Goal: Information Seeking & Learning: Learn about a topic

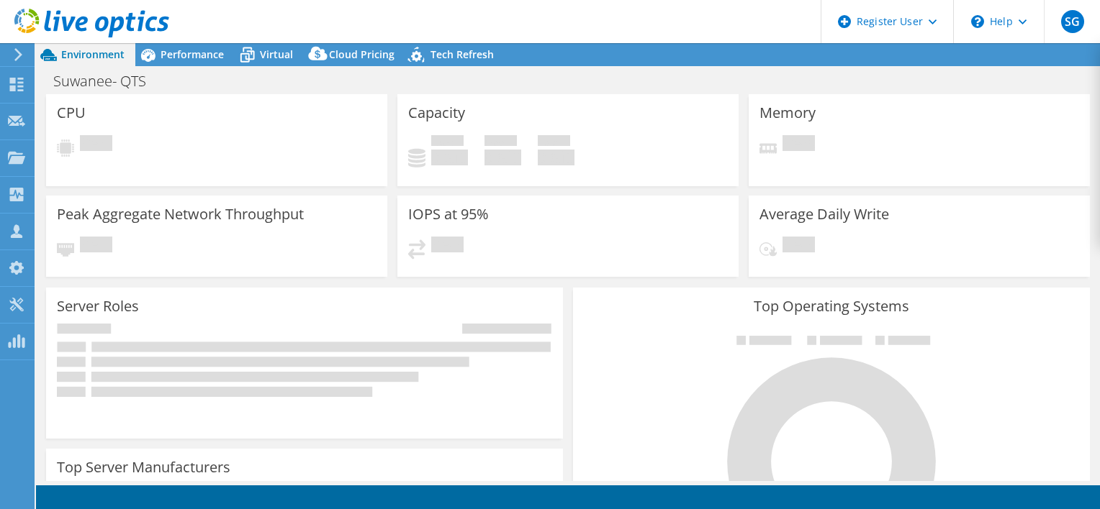
select select "USD"
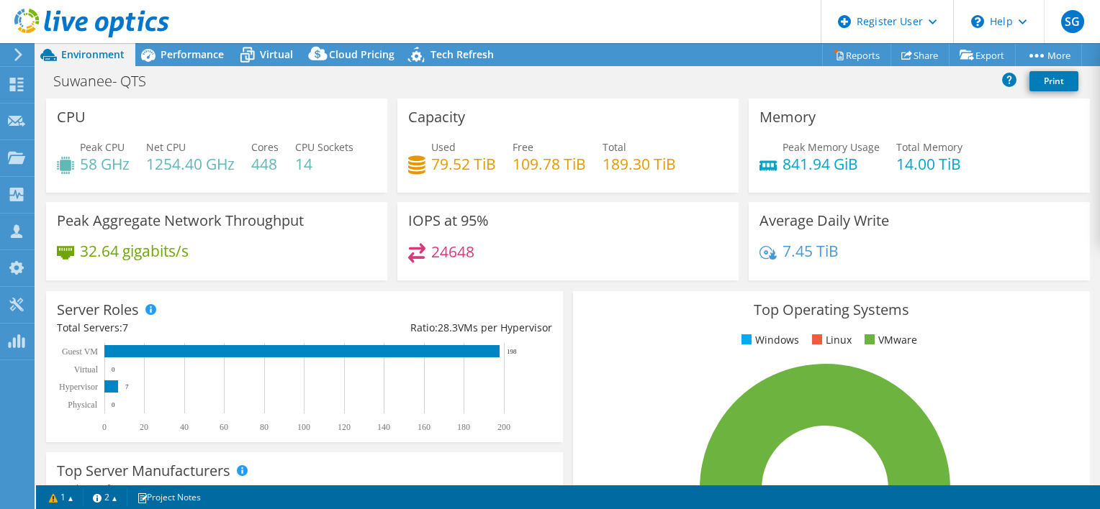
click at [194, 42] on header "SG Dell User Sachin Ganeshbabu Sachin.Ganeshbabu@Dell.com Dell My Profile Log O…" at bounding box center [550, 21] width 1100 height 43
click at [209, 55] on span "Performance" at bounding box center [191, 54] width 63 height 14
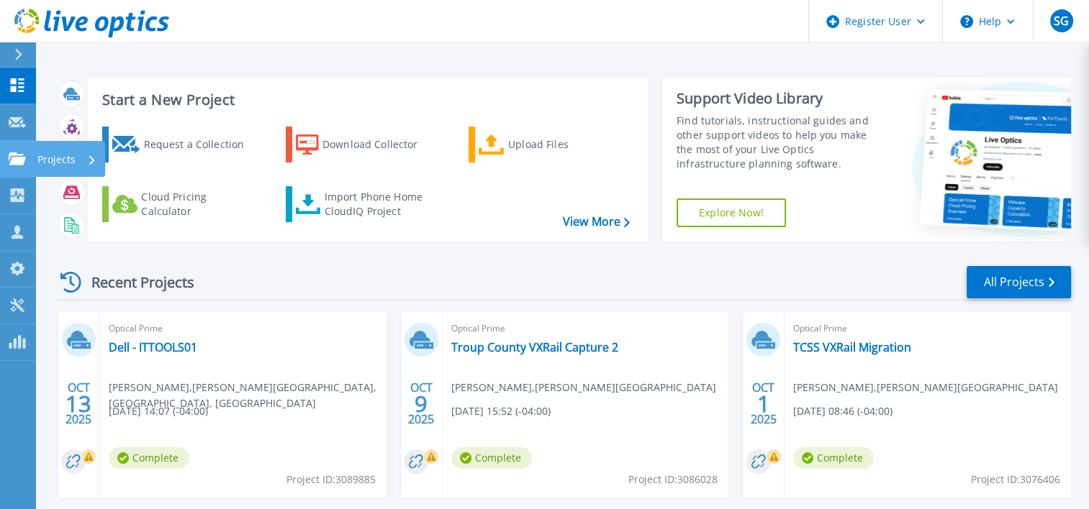
click at [19, 166] on link "Projects Projects" at bounding box center [18, 159] width 36 height 37
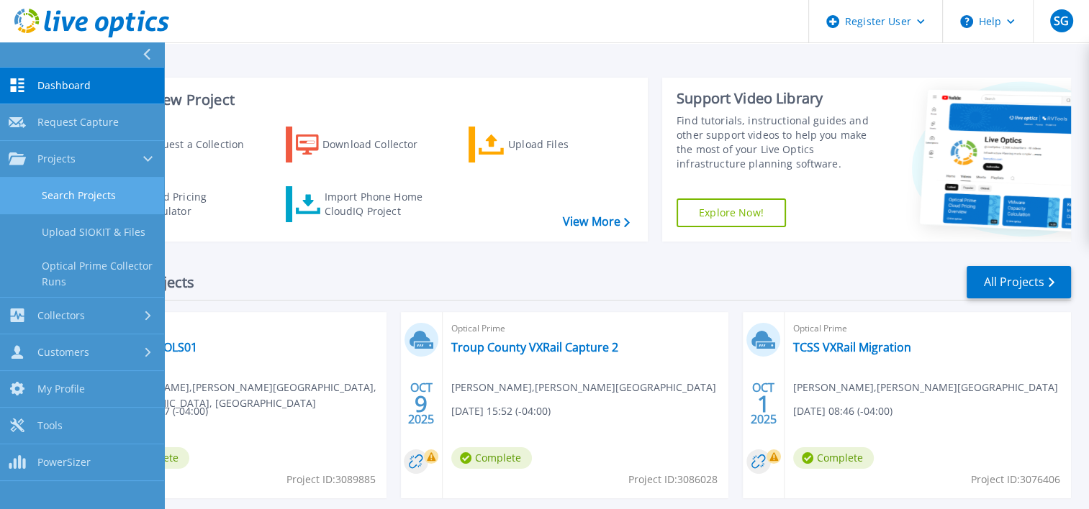
click at [76, 184] on link "Search Projects" at bounding box center [82, 196] width 164 height 37
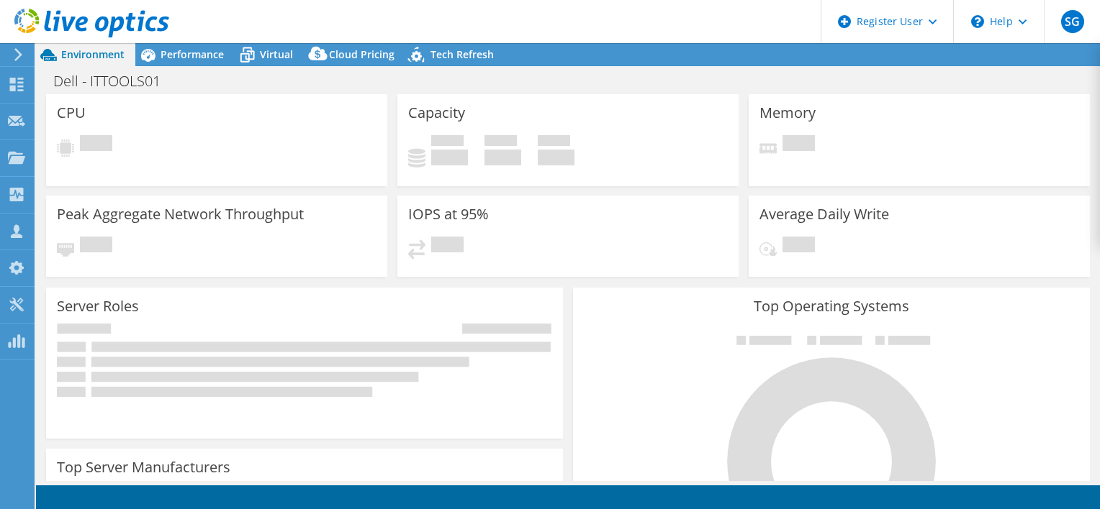
select select "USD"
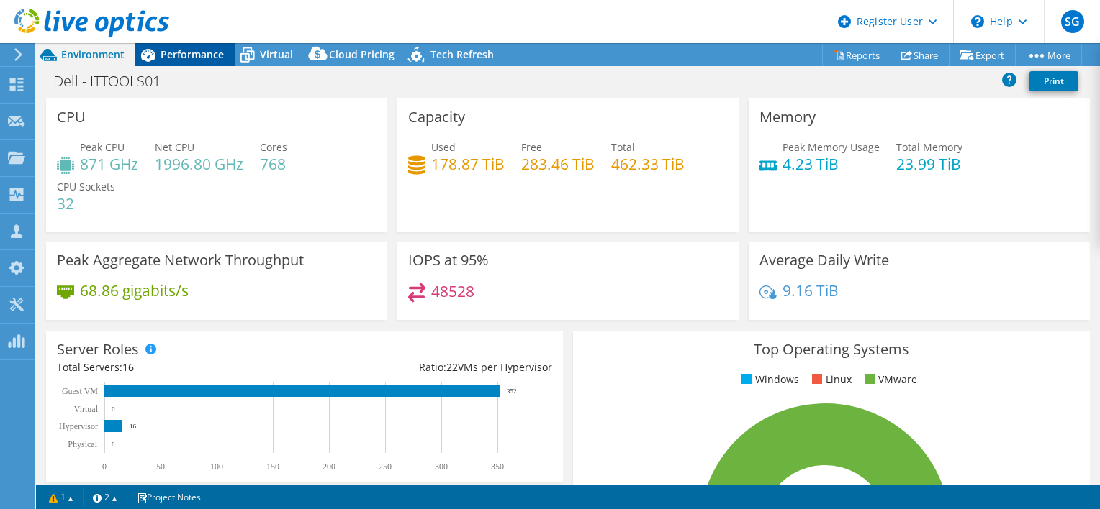
click at [173, 48] on span "Performance" at bounding box center [191, 54] width 63 height 14
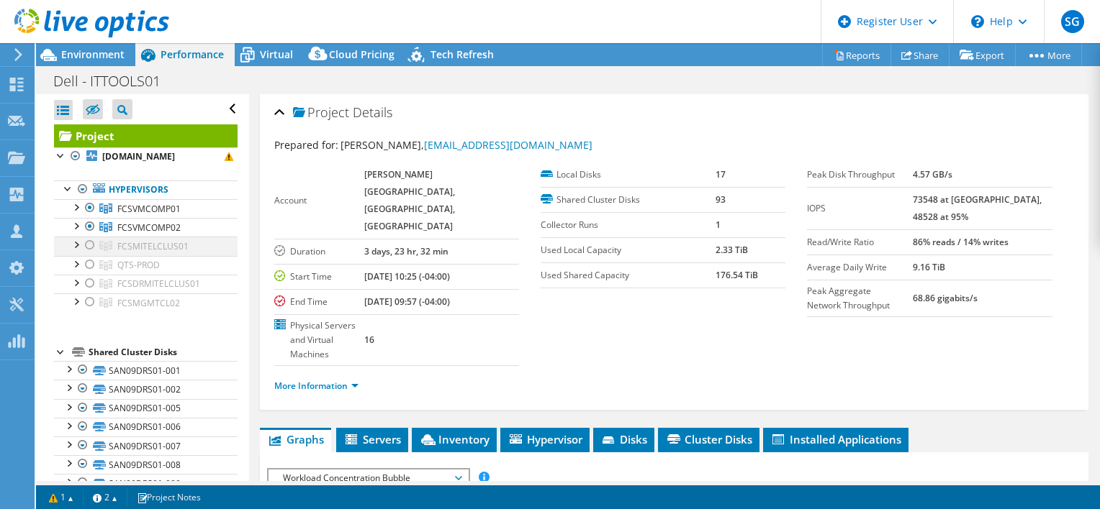
click at [83, 242] on div at bounding box center [90, 245] width 14 height 17
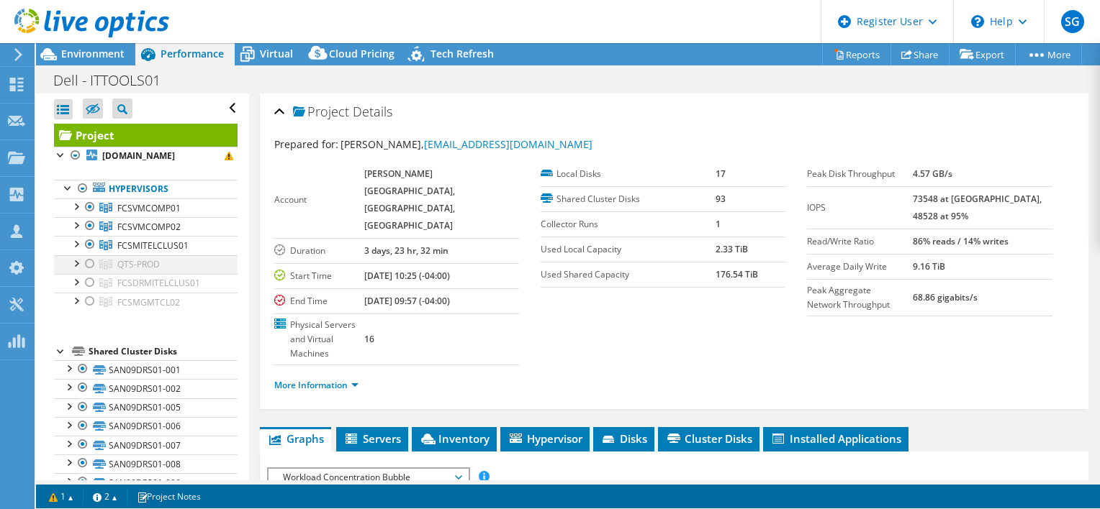
click at [89, 271] on ul "FCSVMCOMP01 fcsvmcomp01n05.fcsnet.net fcsvmcomp01n05_local" at bounding box center [145, 255] width 183 height 113
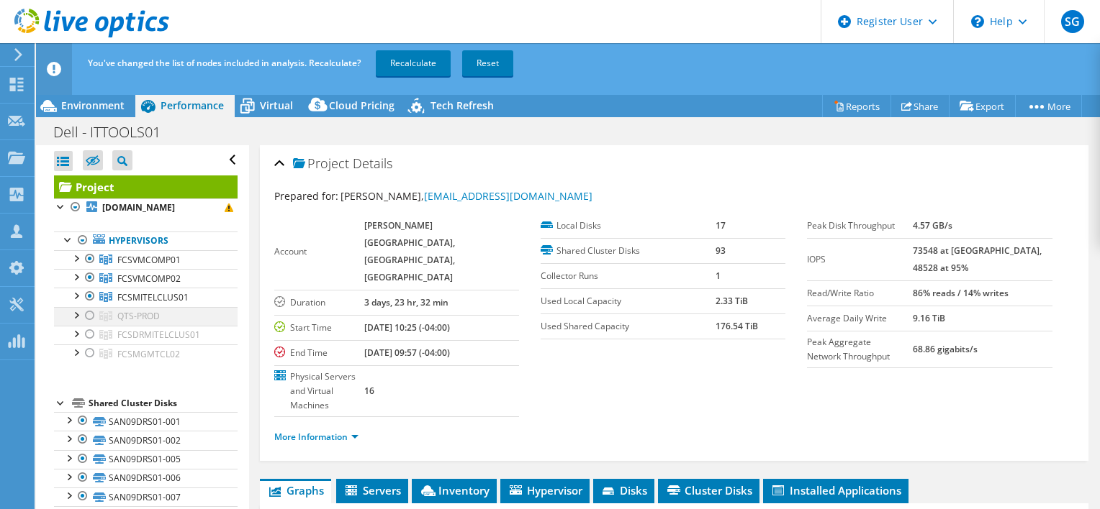
click at [89, 318] on div at bounding box center [90, 315] width 14 height 17
click at [89, 314] on div at bounding box center [90, 315] width 14 height 17
click at [90, 282] on div at bounding box center [90, 277] width 14 height 17
click at [89, 261] on div at bounding box center [90, 258] width 14 height 17
click at [91, 342] on div at bounding box center [90, 334] width 14 height 17
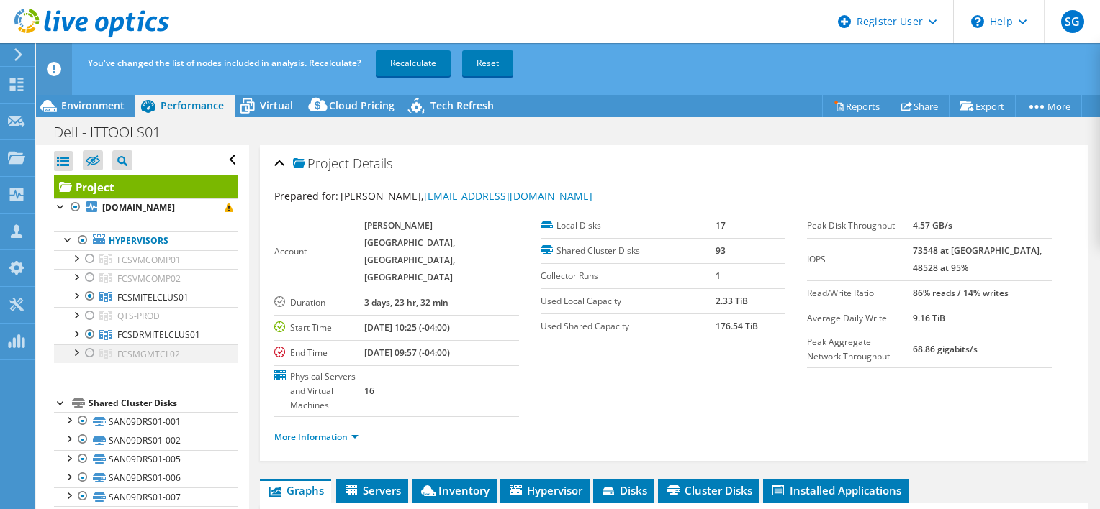
click at [91, 353] on div at bounding box center [90, 353] width 14 height 17
click at [420, 58] on link "Recalculate" at bounding box center [413, 63] width 75 height 26
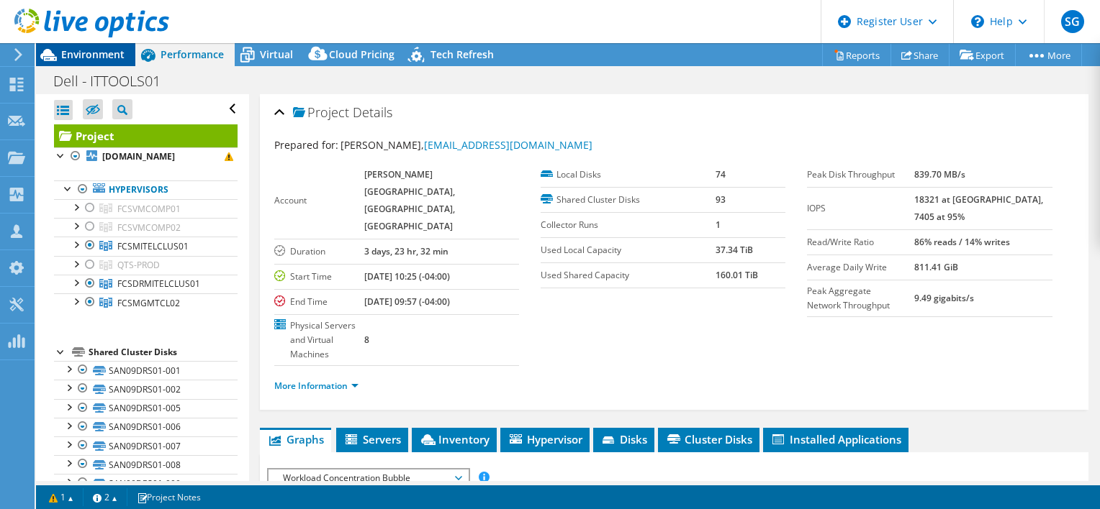
click at [102, 49] on span "Environment" at bounding box center [92, 54] width 63 height 14
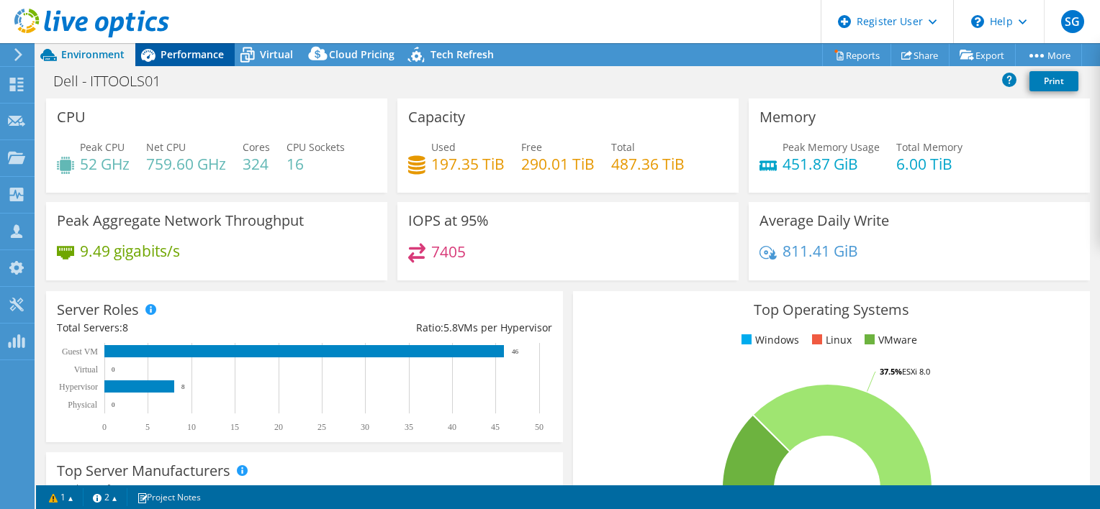
click at [197, 52] on span "Performance" at bounding box center [191, 54] width 63 height 14
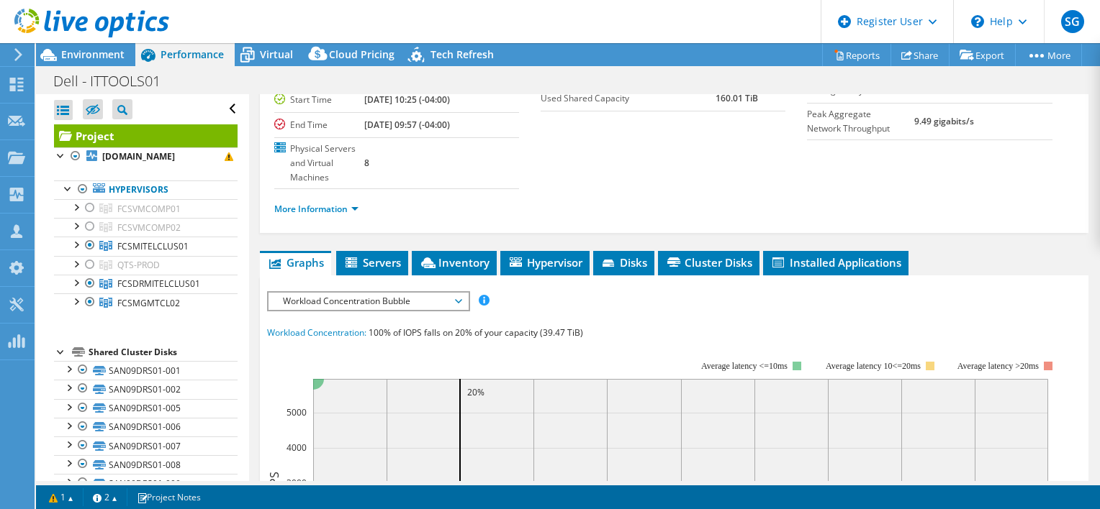
scroll to position [178, 0]
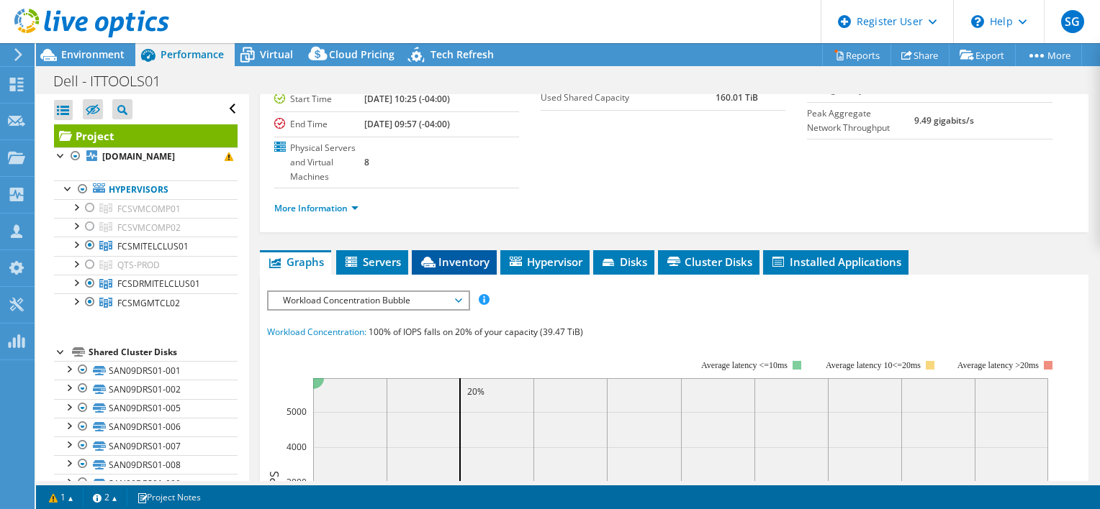
click at [443, 250] on li "Inventory" at bounding box center [454, 262] width 85 height 24
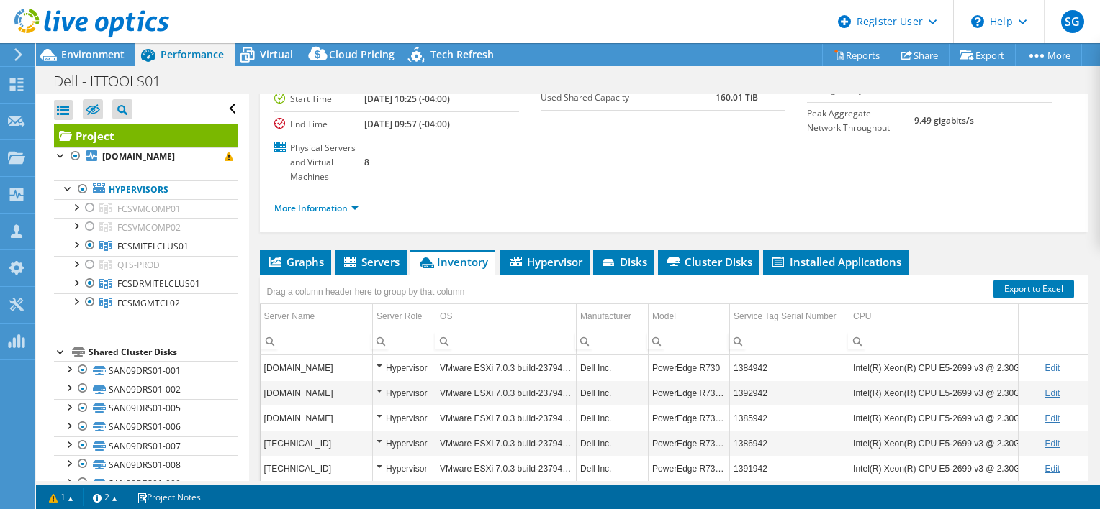
scroll to position [281, 0]
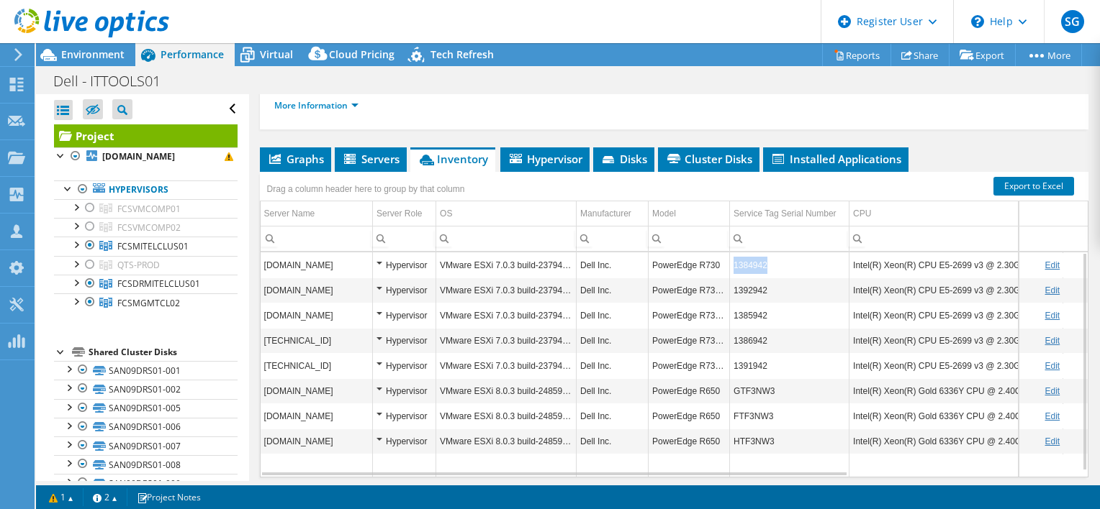
drag, startPoint x: 767, startPoint y: 211, endPoint x: 734, endPoint y: 211, distance: 33.1
click at [734, 253] on td "1384942" at bounding box center [789, 265] width 119 height 25
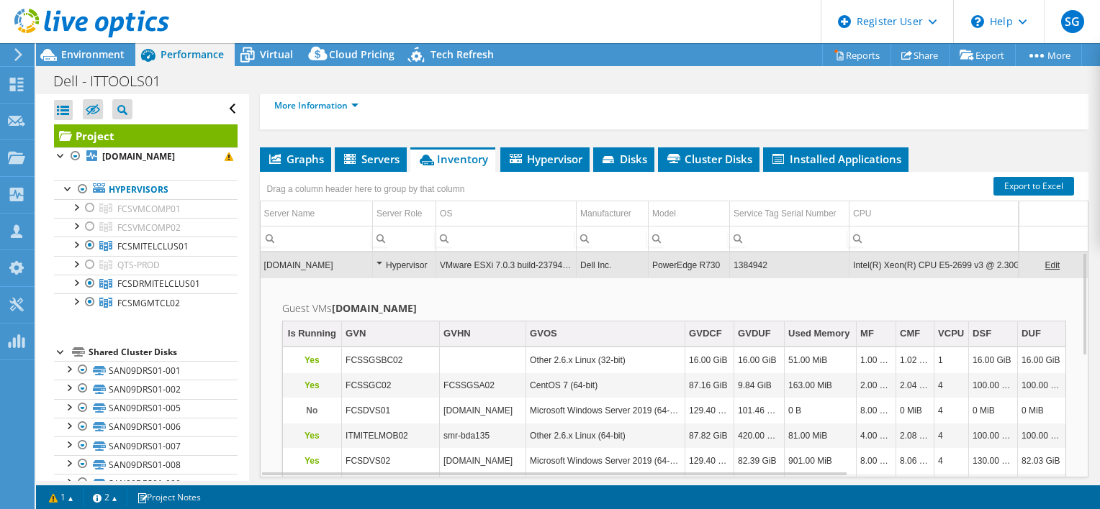
click at [748, 253] on td "1384942" at bounding box center [789, 265] width 119 height 25
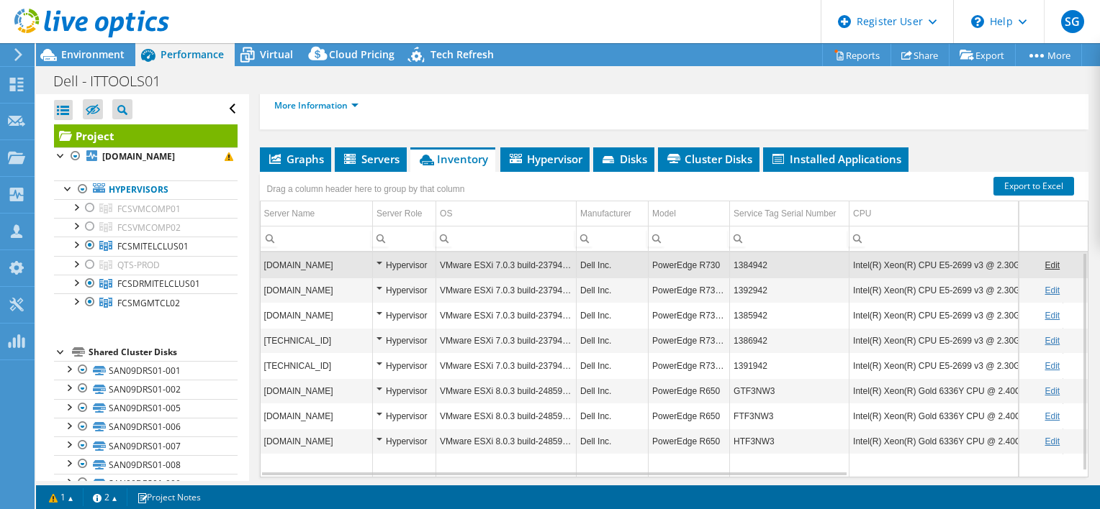
click at [748, 253] on td "1384942" at bounding box center [789, 265] width 119 height 25
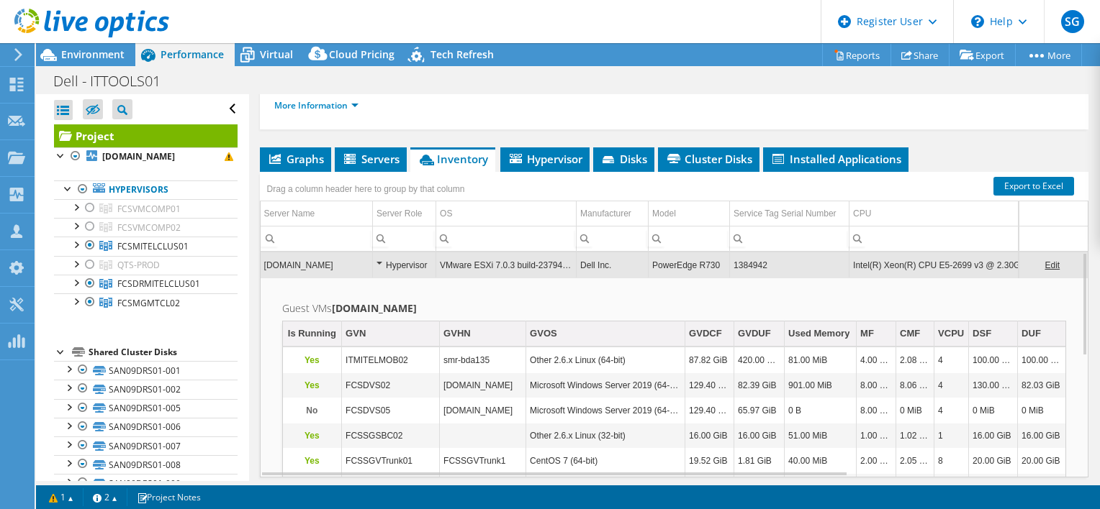
click at [748, 253] on td "1384942" at bounding box center [789, 265] width 119 height 25
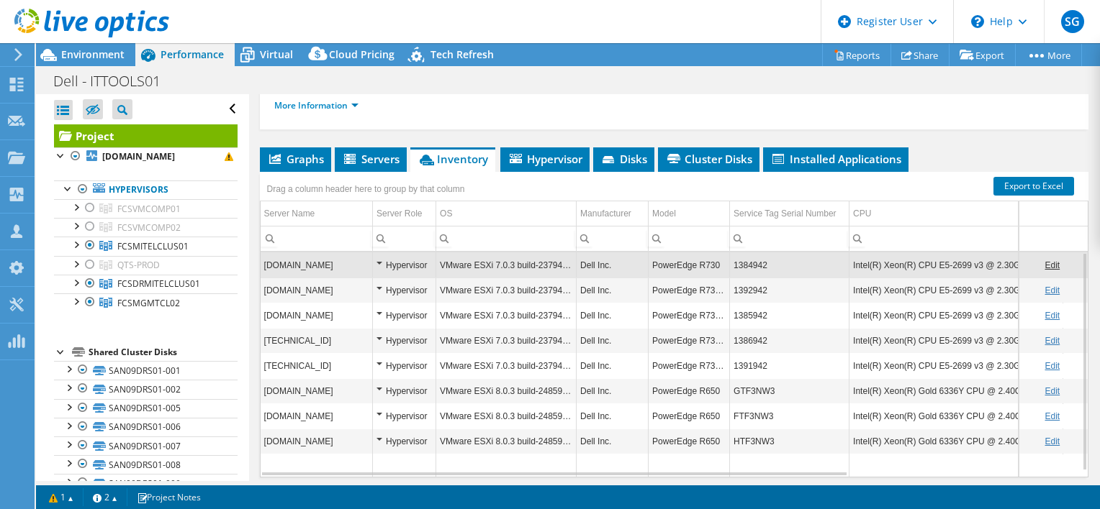
click at [748, 253] on td "1384942" at bounding box center [789, 265] width 119 height 25
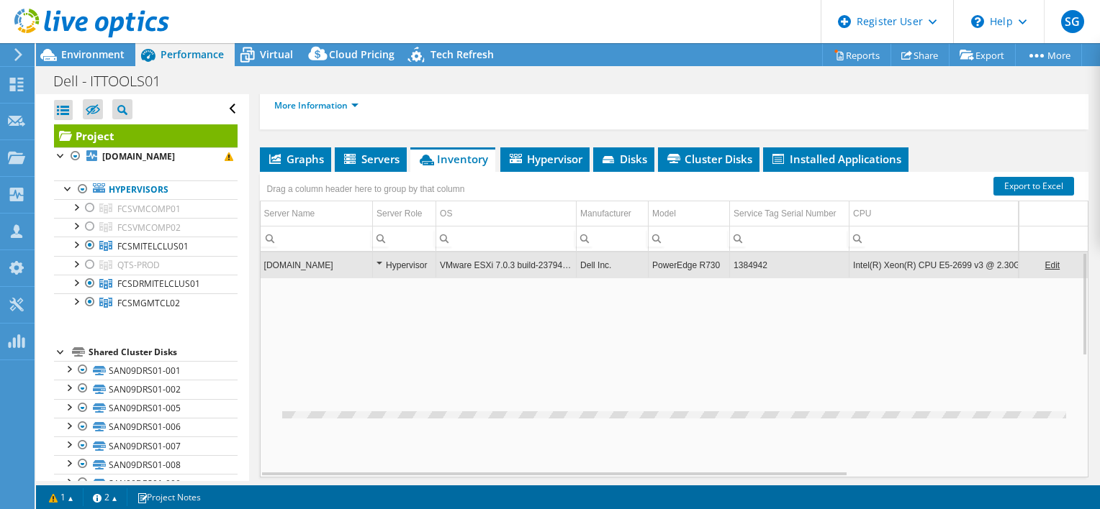
click at [748, 253] on td "1384942" at bounding box center [789, 265] width 119 height 25
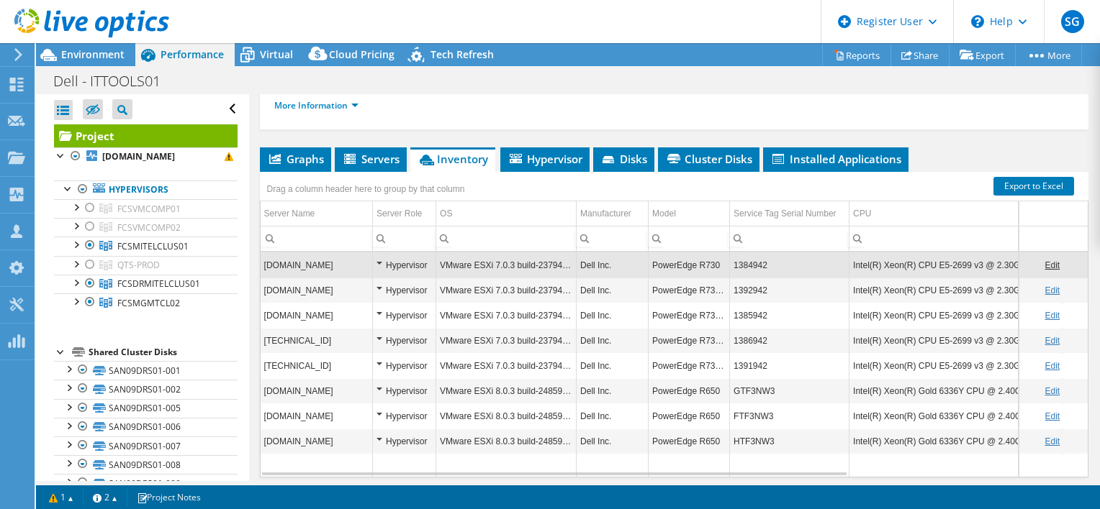
drag, startPoint x: 748, startPoint y: 213, endPoint x: 737, endPoint y: 209, distance: 11.4
click at [737, 253] on td "1384942" at bounding box center [789, 265] width 119 height 25
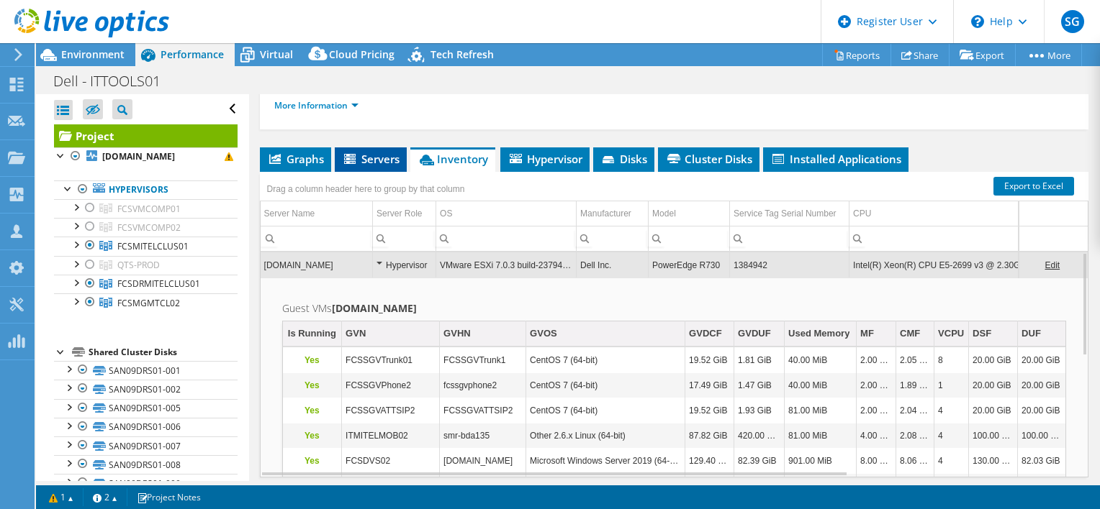
click at [386, 148] on li "Servers" at bounding box center [371, 160] width 72 height 24
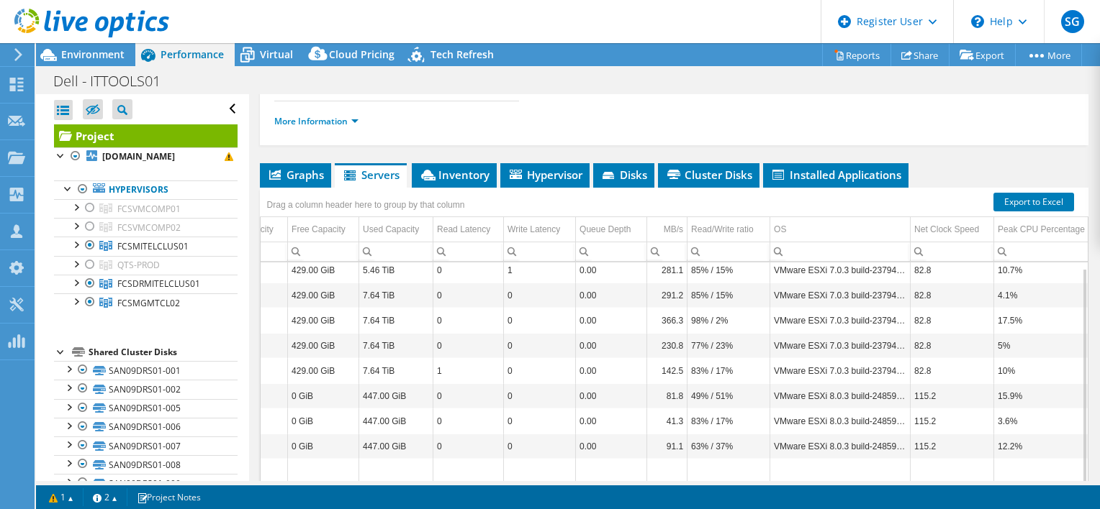
scroll to position [0, 0]
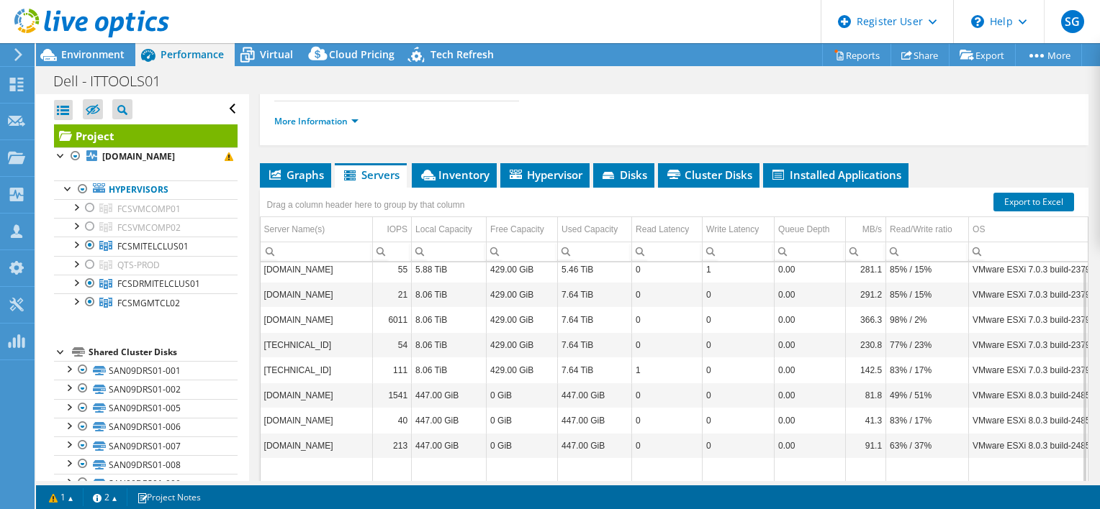
drag, startPoint x: 412, startPoint y: 432, endPoint x: 581, endPoint y: 401, distance: 172.6
click at [581, 401] on body "SG Dell User Sachin Ganeshbabu Sachin.Ganeshbabu@Dell.com Dell My Profile Log O…" at bounding box center [550, 254] width 1100 height 509
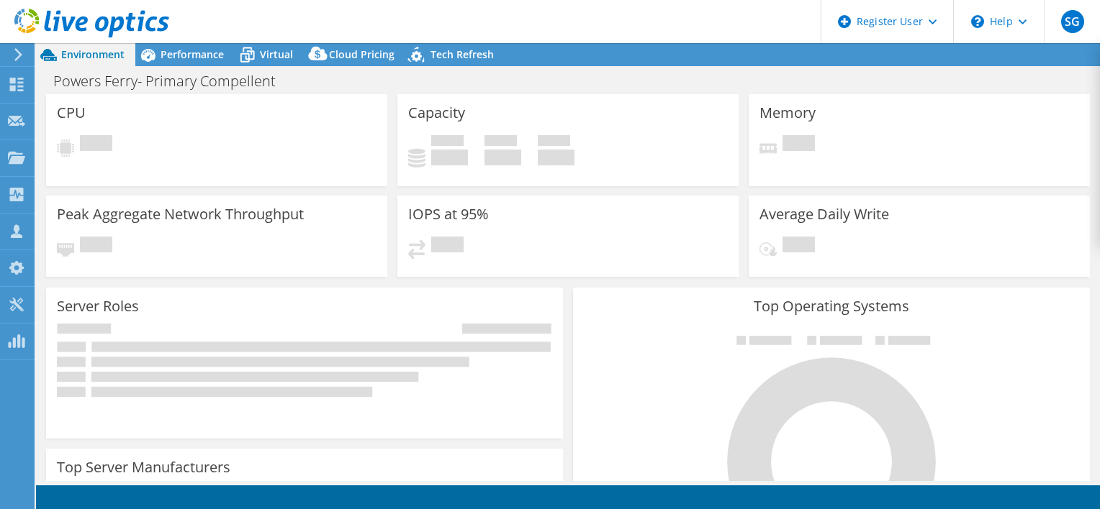
select select "USD"
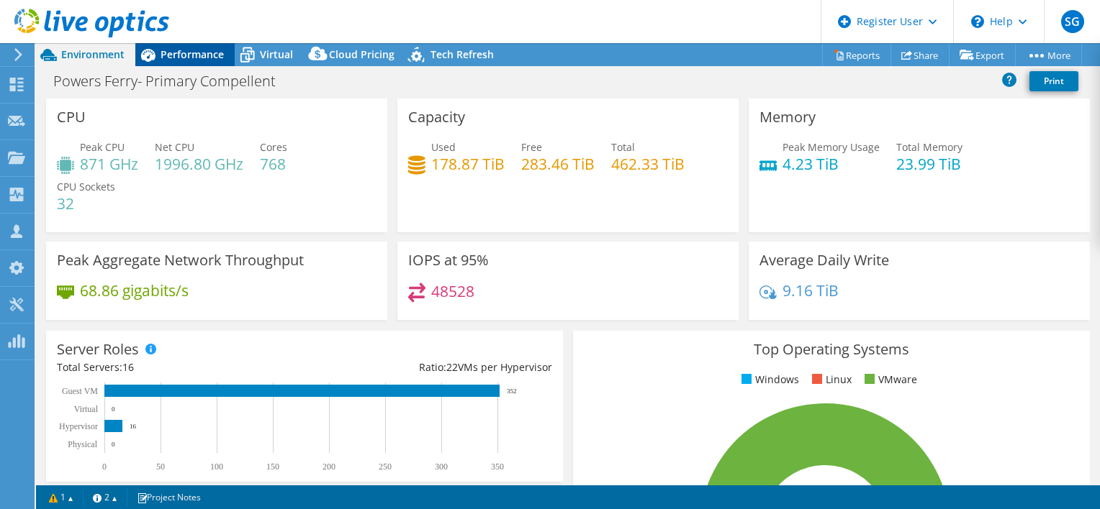
click at [182, 55] on span "Performance" at bounding box center [191, 54] width 63 height 14
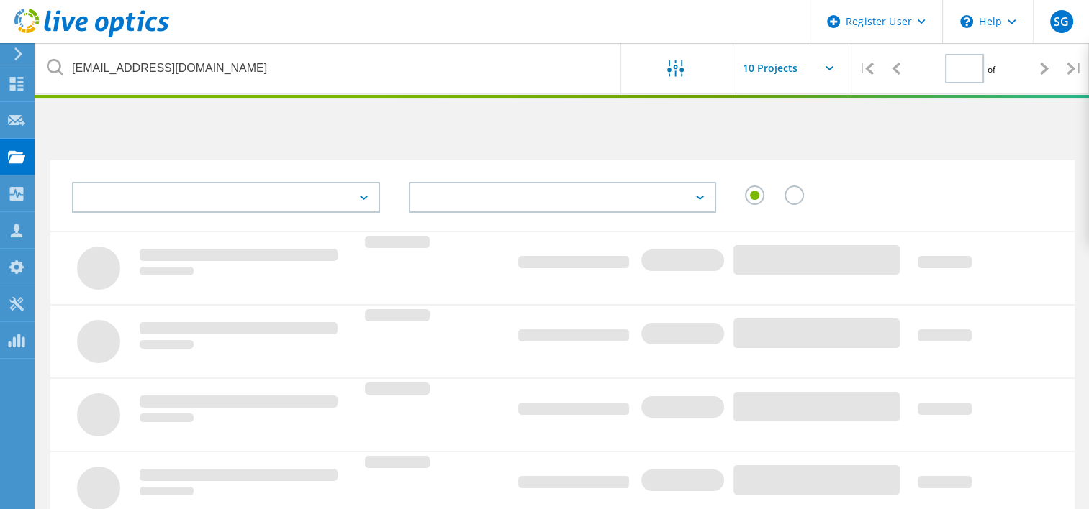
type input "1"
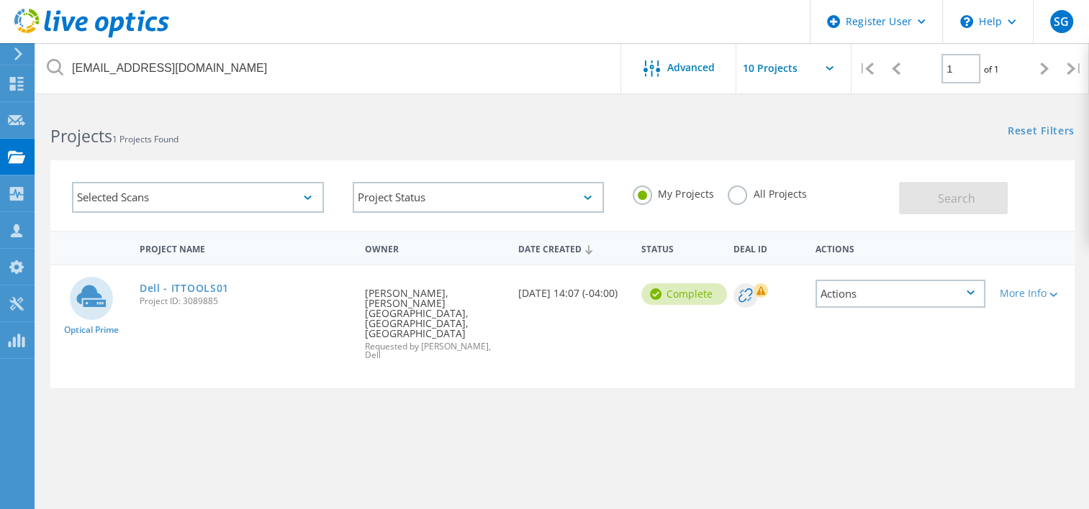
click at [754, 193] on label "All Projects" at bounding box center [766, 193] width 78 height 14
click at [0, 0] on input "All Projects" at bounding box center [0, 0] width 0 height 0
click at [953, 209] on button "Search" at bounding box center [953, 198] width 109 height 32
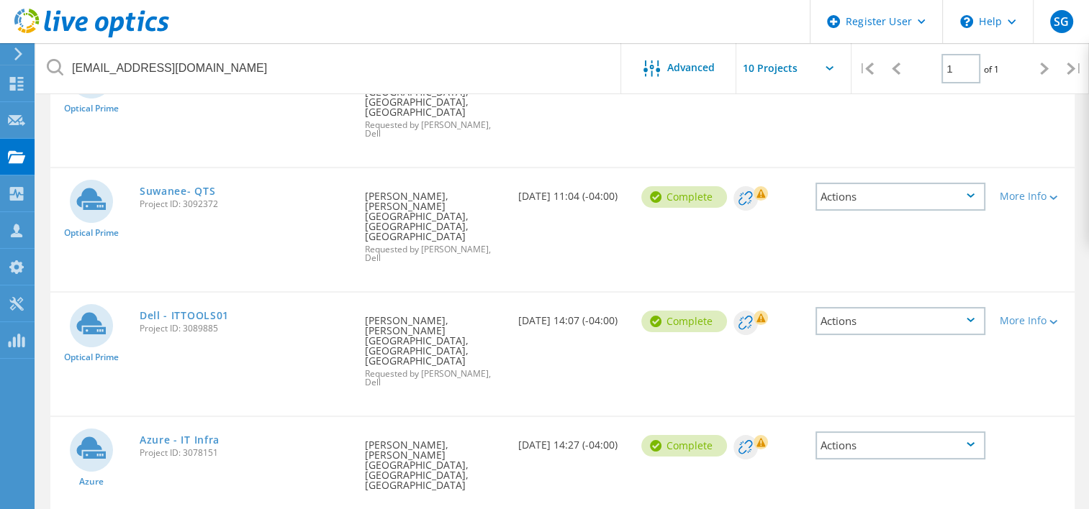
scroll to position [243, 0]
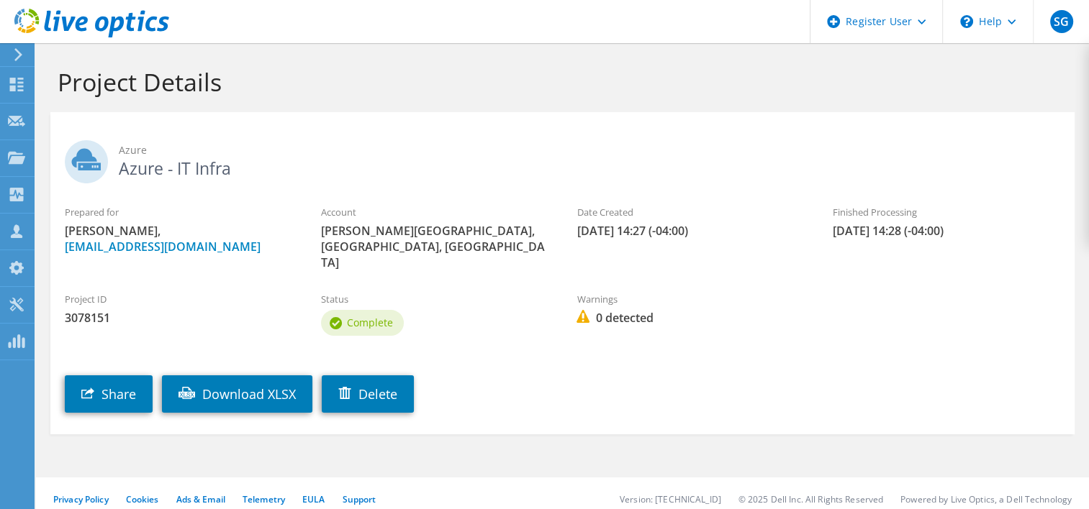
click at [717, 373] on div "Share Download XLSX [GEOGRAPHIC_DATA]" at bounding box center [576, 383] width 1053 height 73
